Goal: Information Seeking & Learning: Learn about a topic

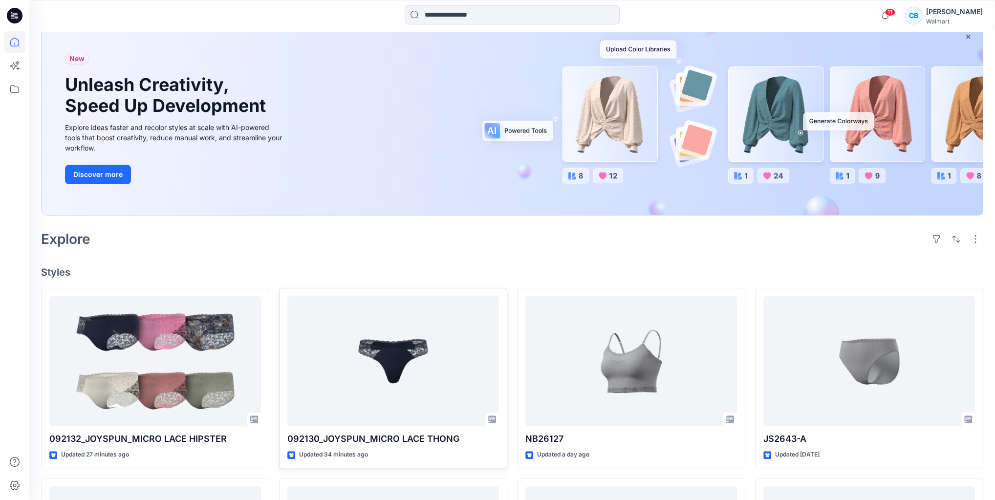
scroll to position [195, 0]
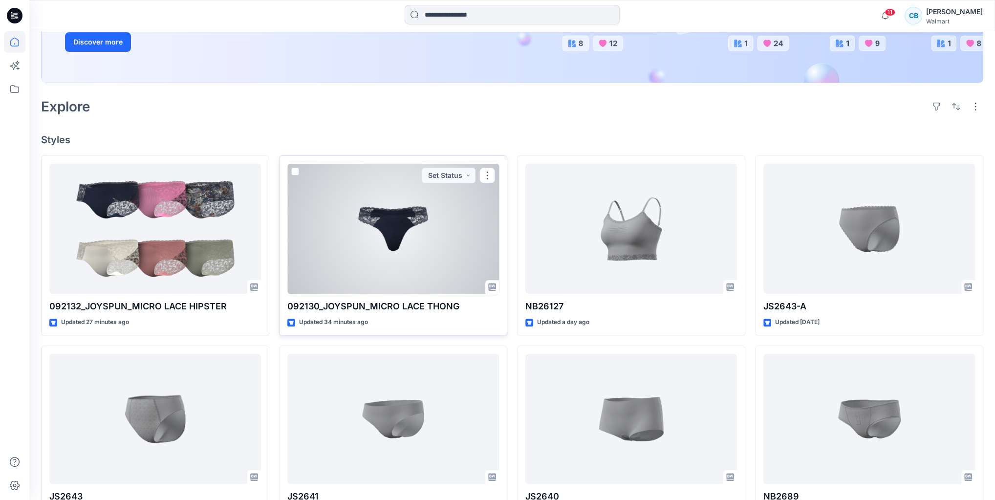
click at [355, 250] on div at bounding box center [393, 229] width 212 height 130
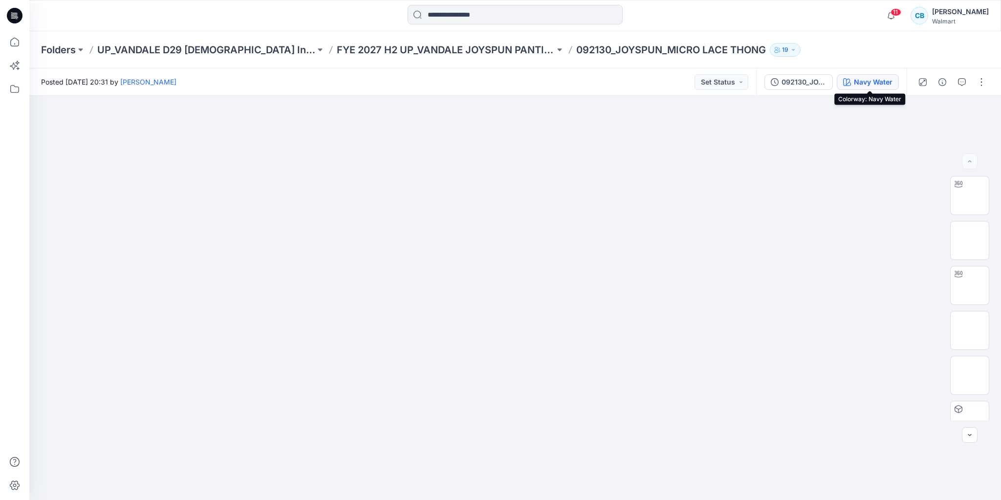
click at [860, 88] on button "Navy Water" at bounding box center [868, 82] width 62 height 16
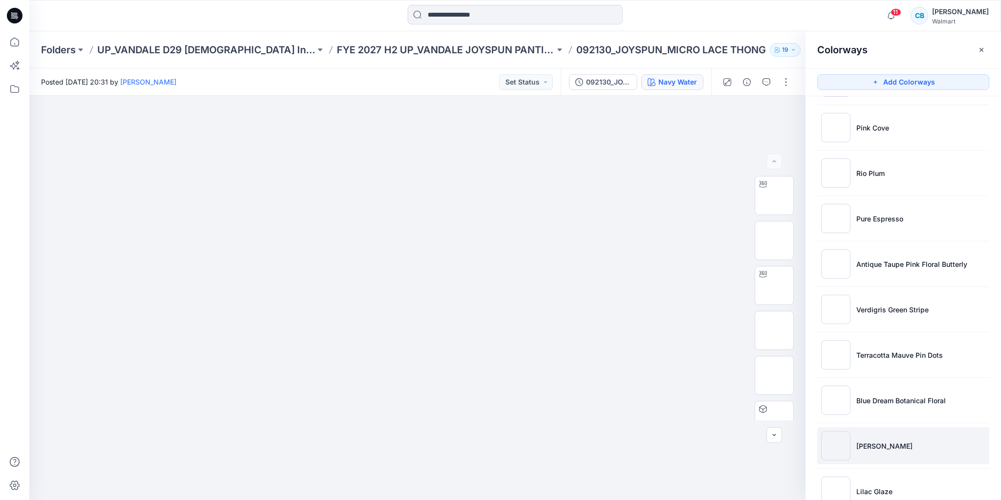
scroll to position [860, 0]
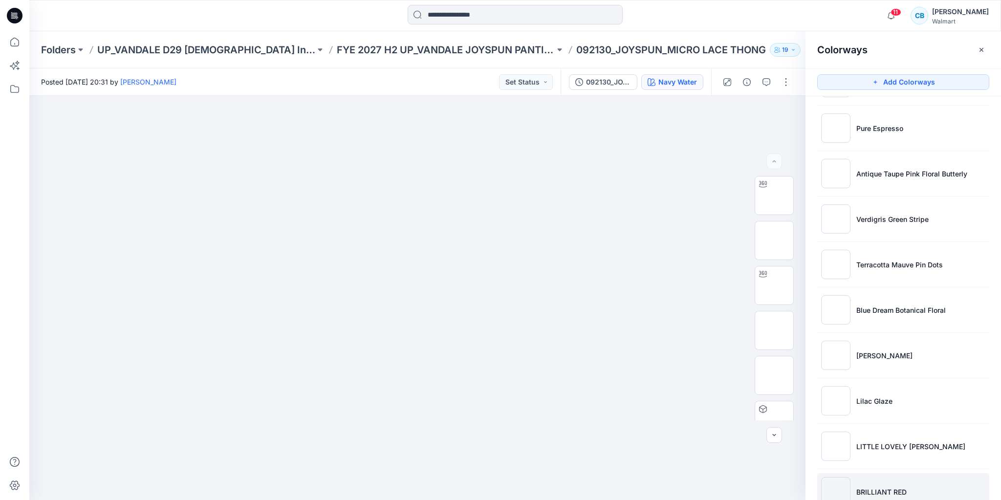
click at [857, 476] on li "BRILLIANT RED" at bounding box center [903, 491] width 172 height 37
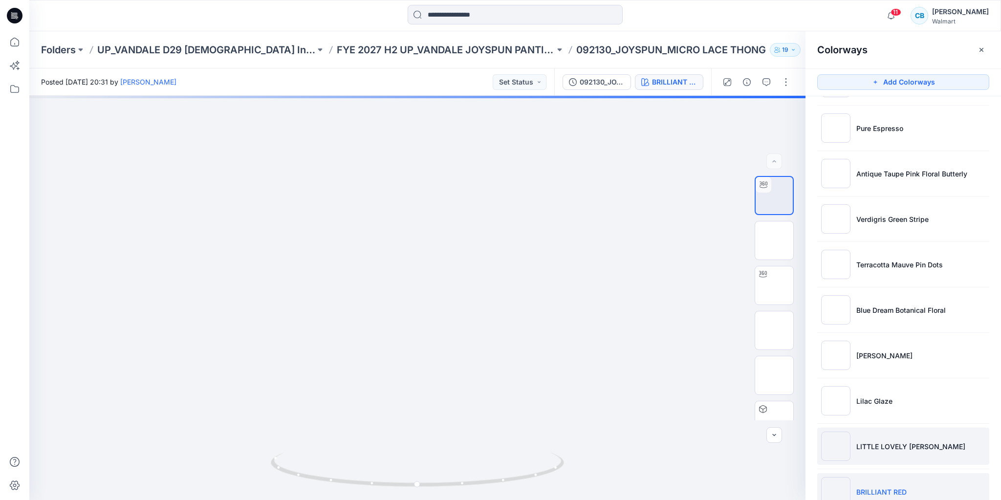
click at [849, 438] on li "LITTLE LOVELY [PERSON_NAME]" at bounding box center [903, 446] width 172 height 37
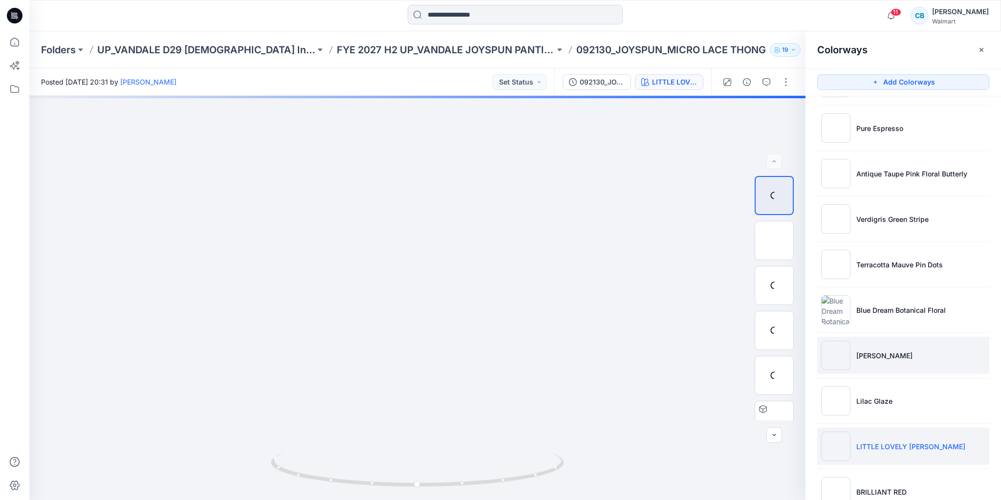
click at [840, 367] on li "[PERSON_NAME]" at bounding box center [903, 355] width 172 height 37
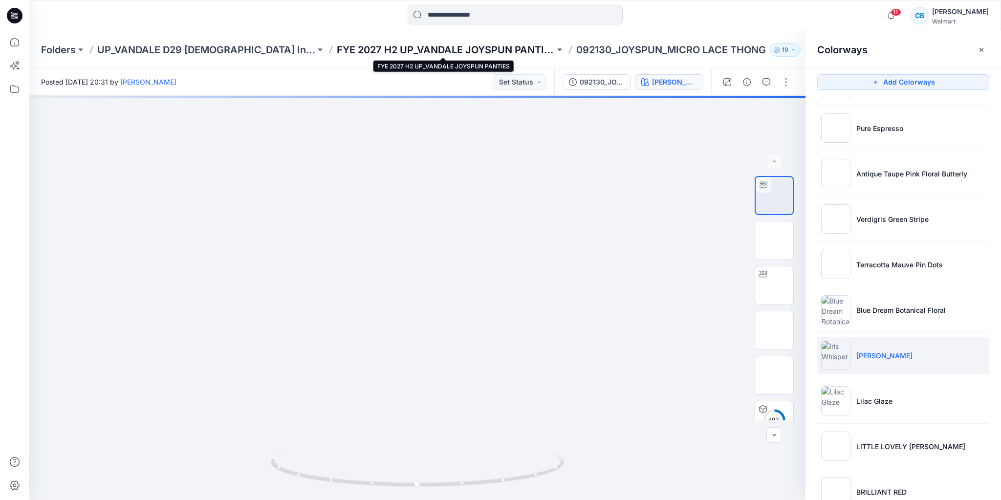
click at [515, 47] on p "FYE 2027 H2 UP_VANDALE JOYSPUN PANTIES" at bounding box center [446, 50] width 218 height 14
